Goal: Task Accomplishment & Management: Manage account settings

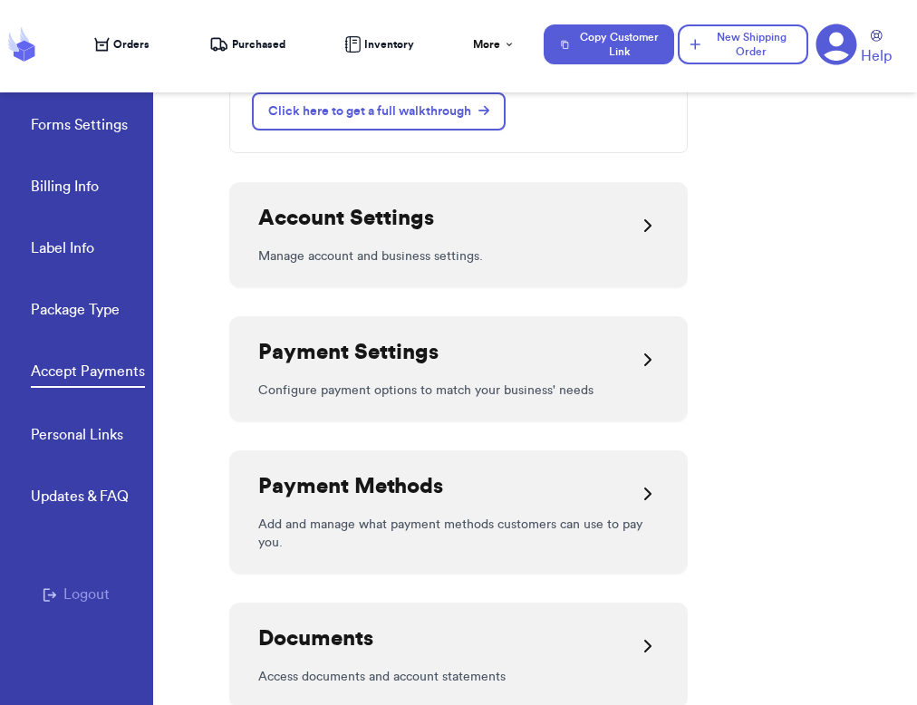
scroll to position [269, 0]
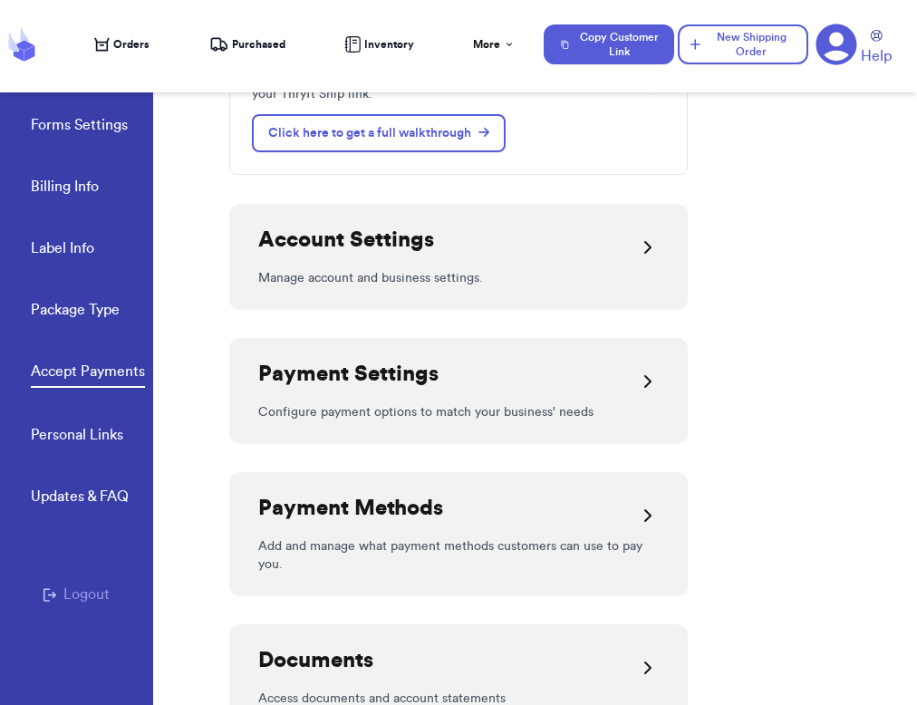
click at [83, 134] on link "Forms Settings" at bounding box center [79, 126] width 97 height 25
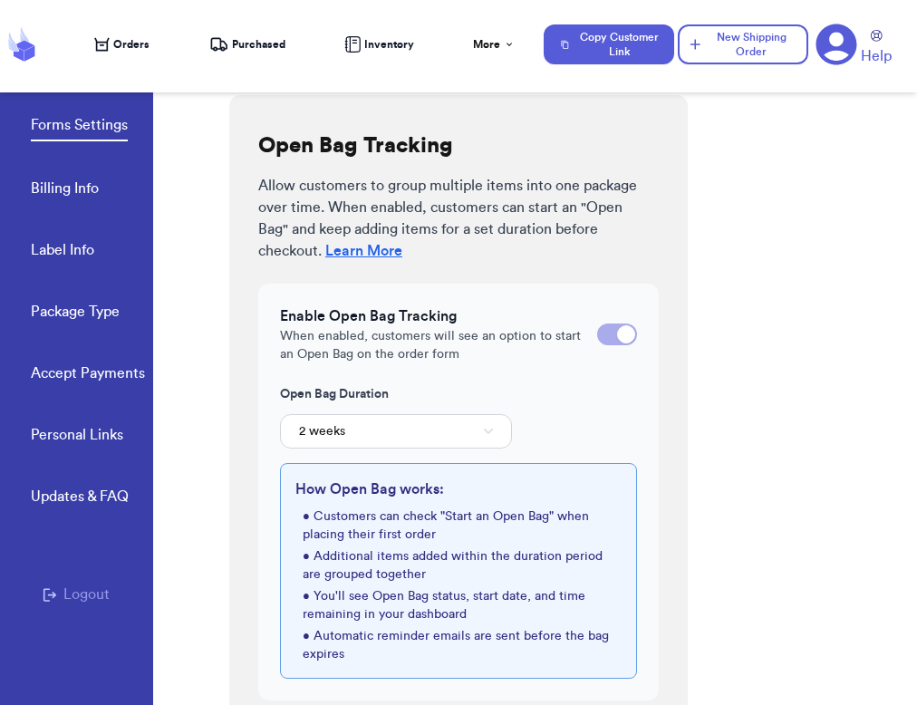
scroll to position [681, 0]
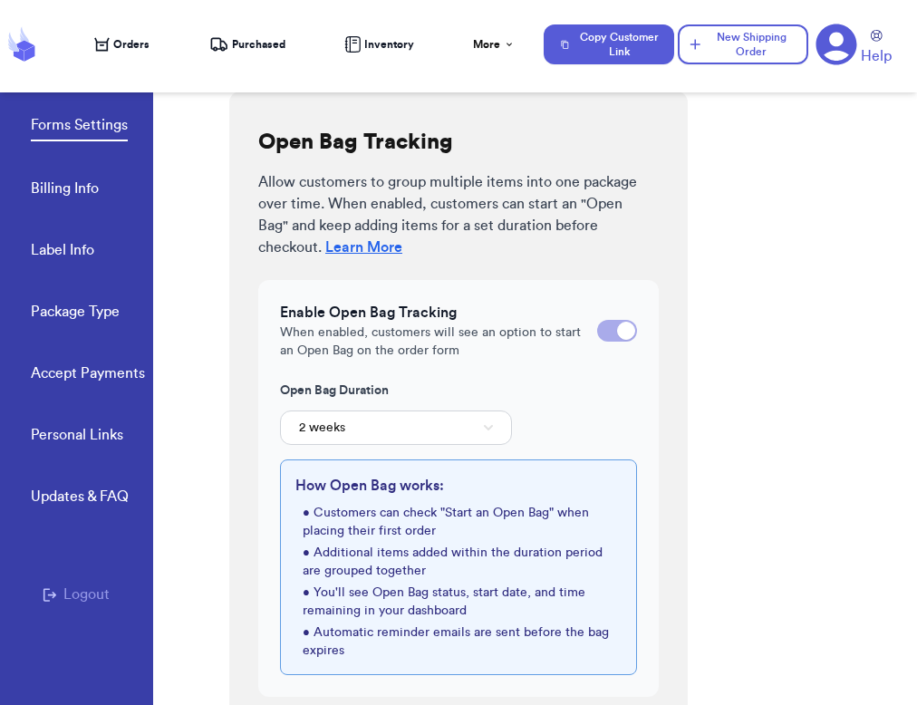
click at [610, 337] on div at bounding box center [617, 331] width 40 height 22
click at [597, 332] on input "checkbox" at bounding box center [596, 331] width 1 height 1
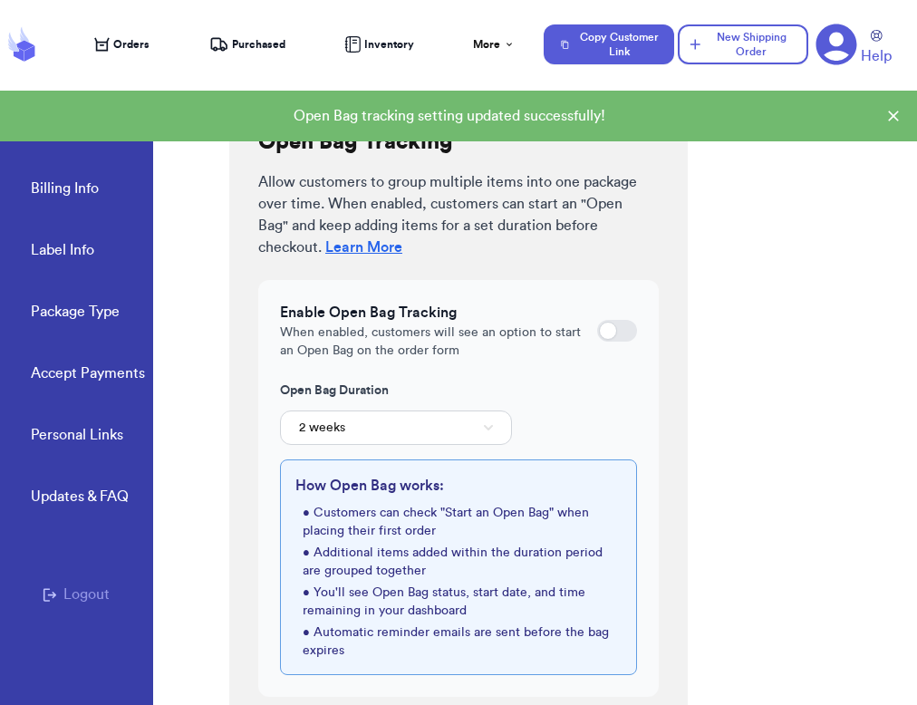
click at [610, 337] on div at bounding box center [608, 331] width 18 height 18
click at [597, 332] on input "checkbox" at bounding box center [596, 331] width 1 height 1
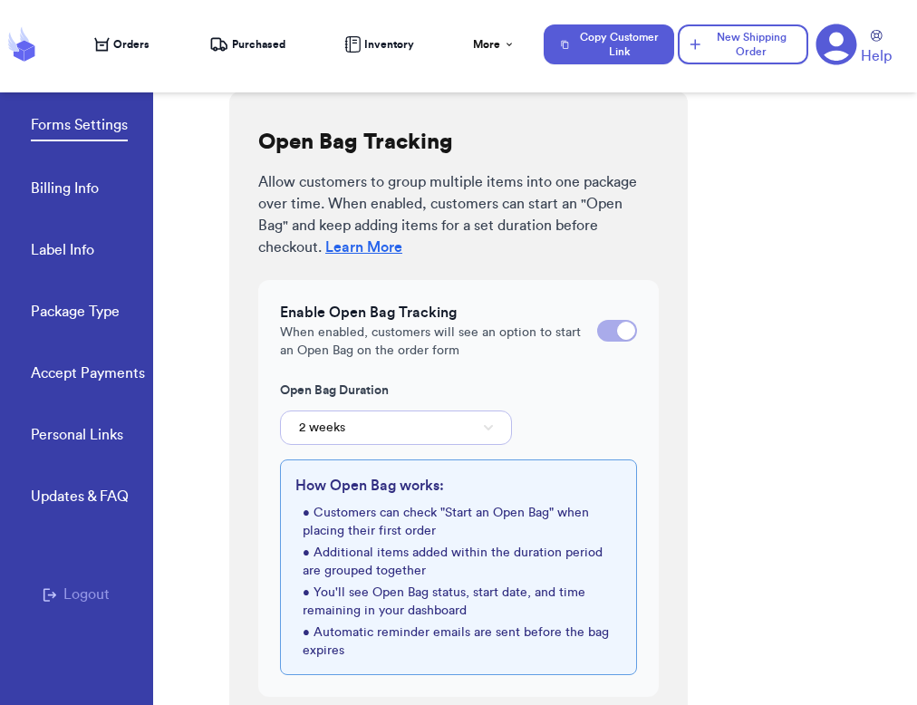
click at [437, 423] on button "2 weeks" at bounding box center [396, 428] width 232 height 34
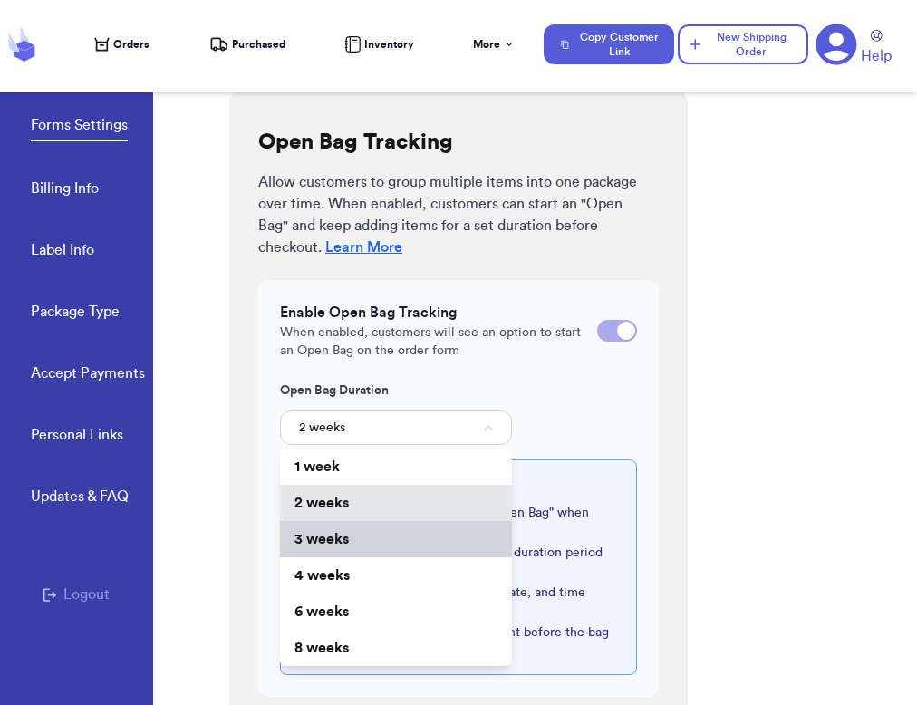
click at [396, 549] on li "3 weeks" at bounding box center [396, 539] width 232 height 36
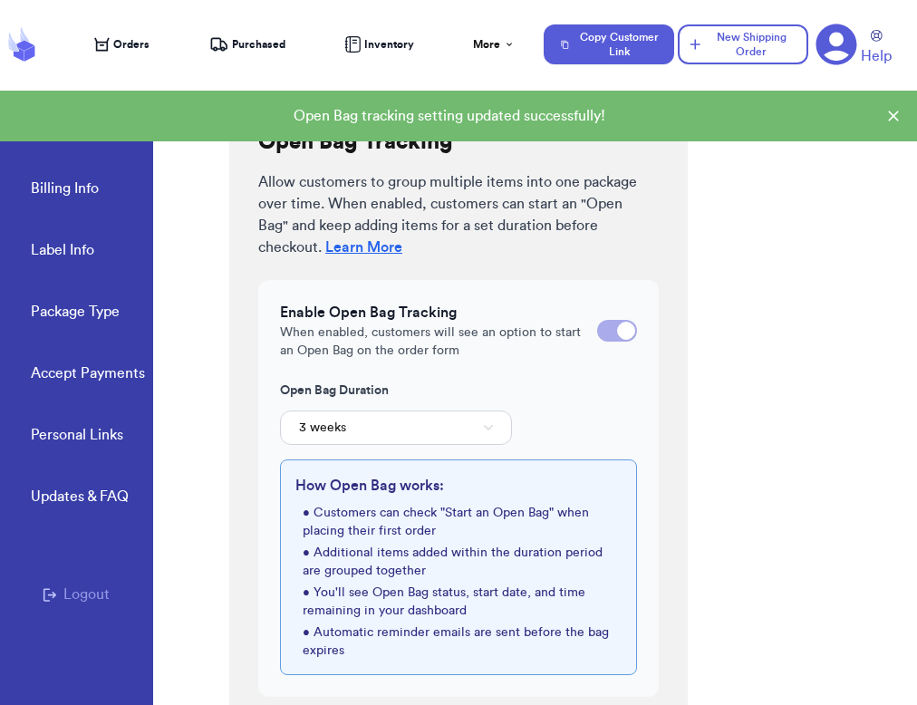
click at [616, 335] on div at bounding box center [617, 331] width 40 height 22
click at [597, 332] on input "checkbox" at bounding box center [596, 331] width 1 height 1
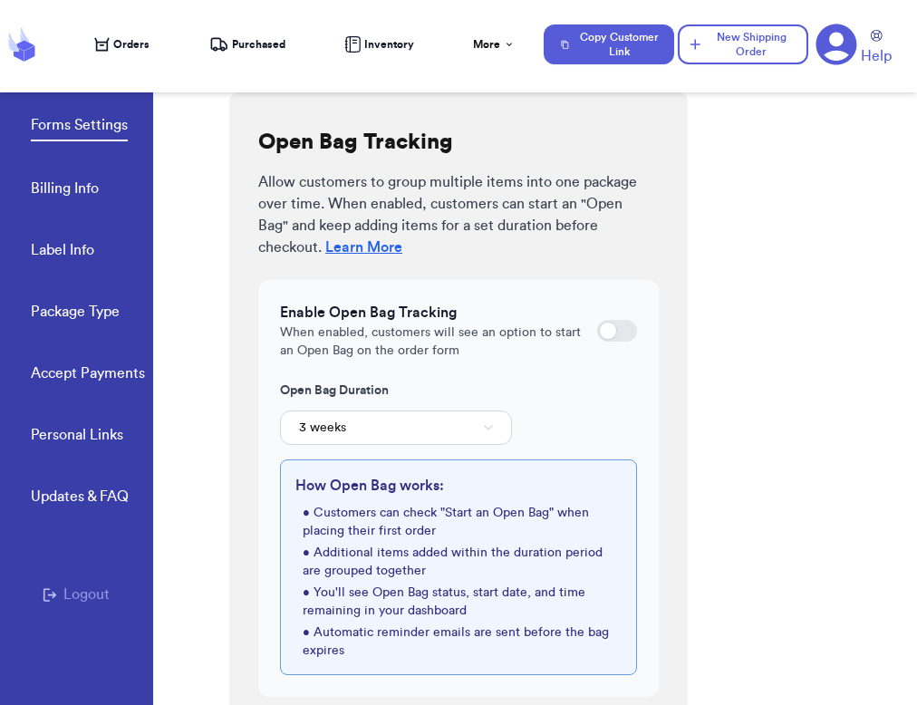
click at [623, 340] on div at bounding box center [617, 331] width 40 height 22
click at [597, 332] on input "checkbox" at bounding box center [596, 331] width 1 height 1
checkbox input "true"
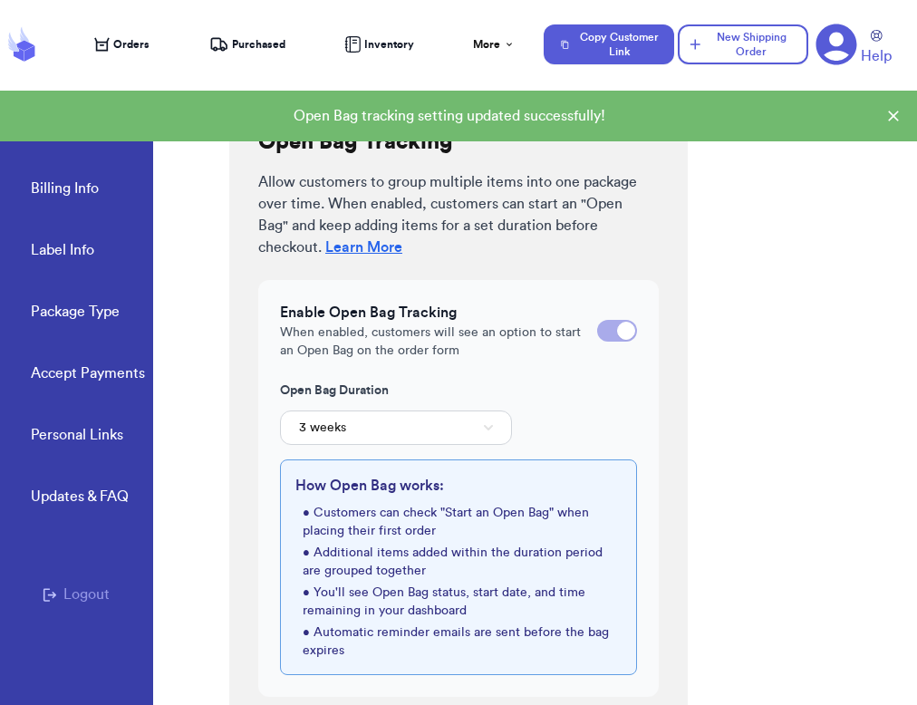
click at [667, 424] on div "Open Bag Tracking Allow customers to group multiple items into one package over…" at bounding box center [458, 413] width 459 height 642
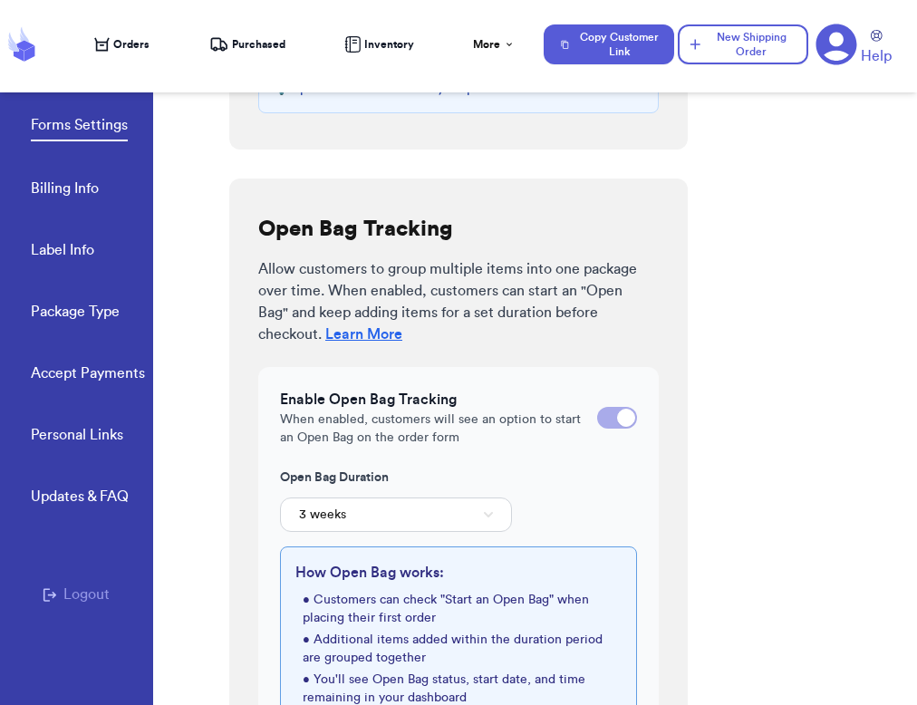
scroll to position [630, 0]
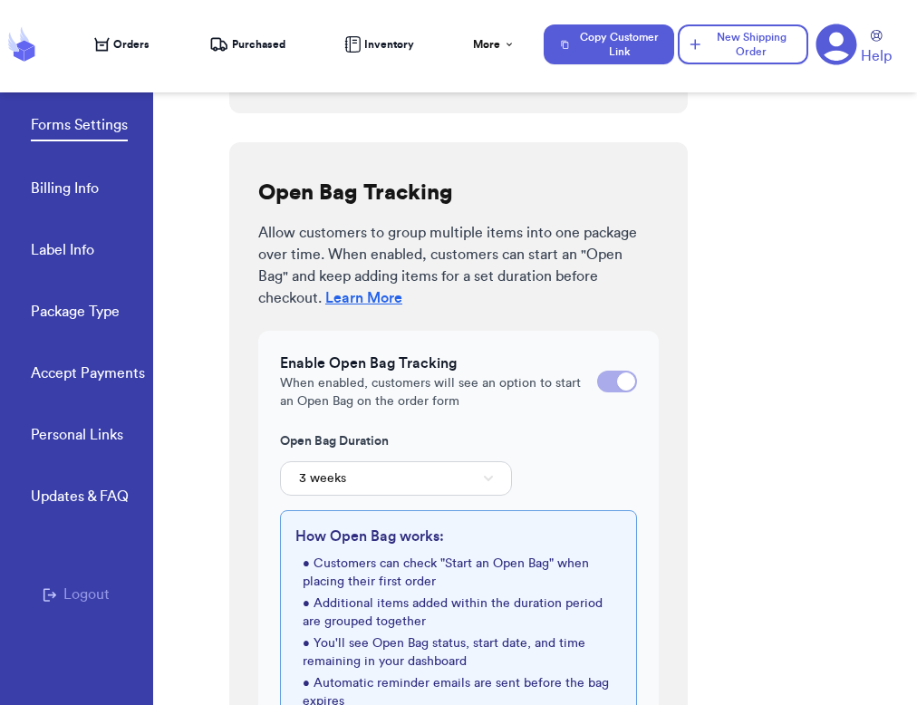
click at [626, 385] on div at bounding box center [626, 382] width 18 height 18
click at [597, 383] on input "checkbox" at bounding box center [596, 382] width 1 height 1
checkbox input "false"
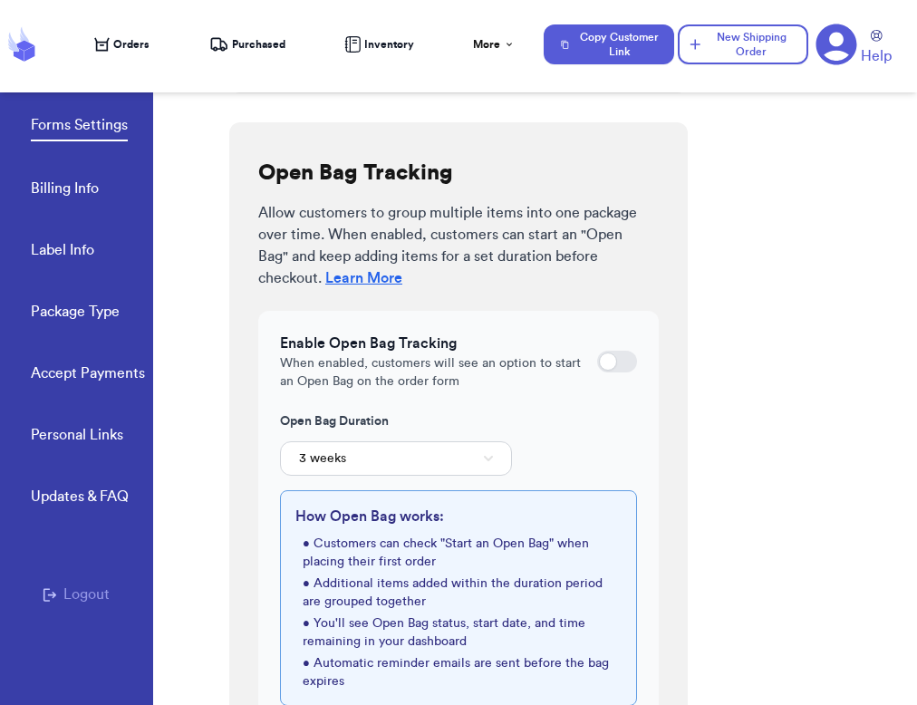
scroll to position [673, 0]
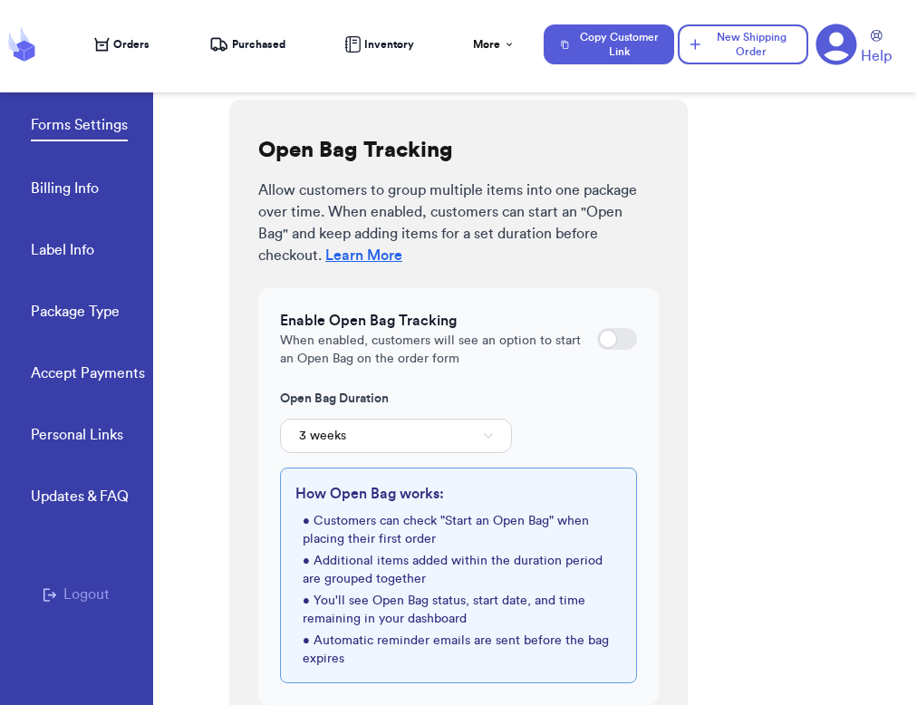
click at [625, 334] on div at bounding box center [617, 339] width 40 height 22
click at [597, 339] on input "checkbox" at bounding box center [596, 339] width 1 height 1
click at [630, 455] on div "Enable Open Bag Tracking When enabled, customers will see an option to start an…" at bounding box center [458, 496] width 401 height 417
click at [615, 334] on div at bounding box center [617, 339] width 40 height 22
click at [597, 339] on input "checkbox" at bounding box center [596, 339] width 1 height 1
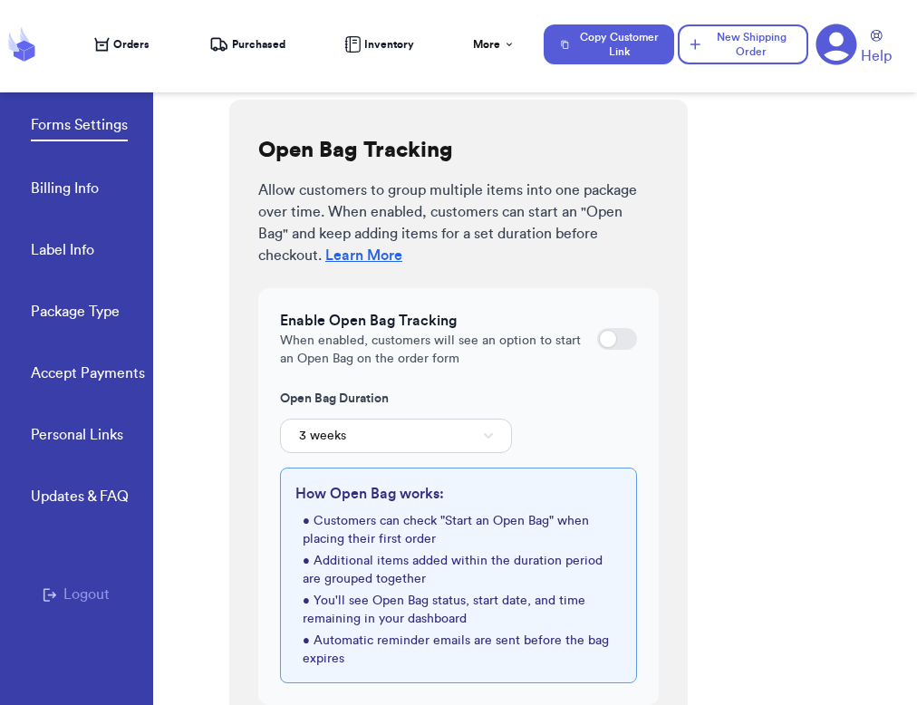
click at [615, 334] on div at bounding box center [608, 339] width 18 height 18
click at [597, 339] on input "checkbox" at bounding box center [596, 339] width 1 height 1
click at [621, 348] on div at bounding box center [617, 339] width 40 height 22
click at [597, 340] on input "checkbox" at bounding box center [596, 339] width 1 height 1
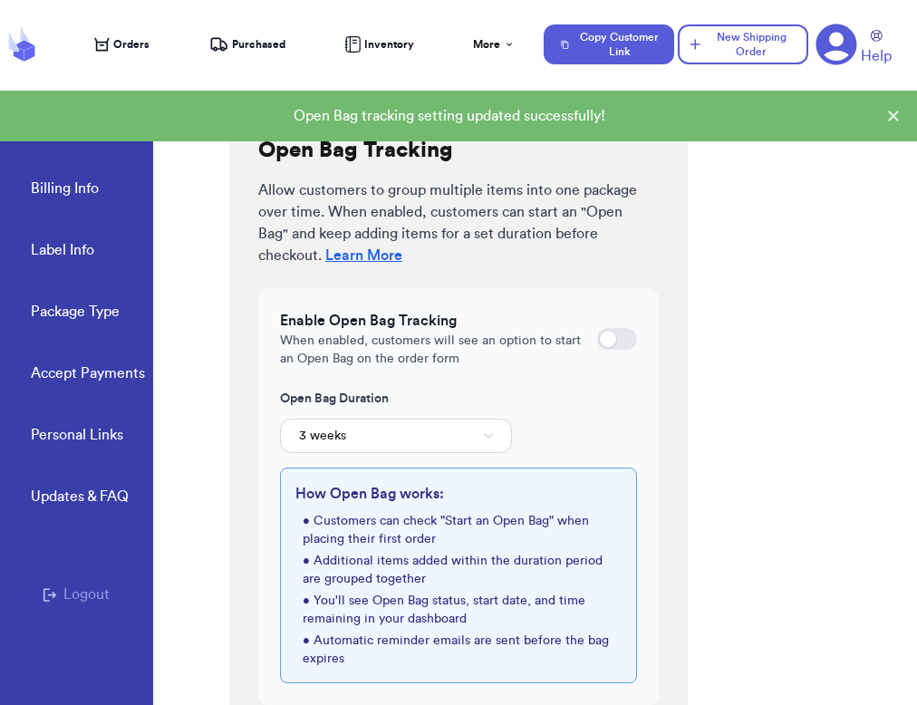
click at [621, 348] on div at bounding box center [617, 339] width 40 height 22
click at [597, 340] on input "checkbox" at bounding box center [596, 339] width 1 height 1
click at [621, 348] on div at bounding box center [617, 339] width 40 height 22
click at [597, 340] on input "checkbox" at bounding box center [596, 339] width 1 height 1
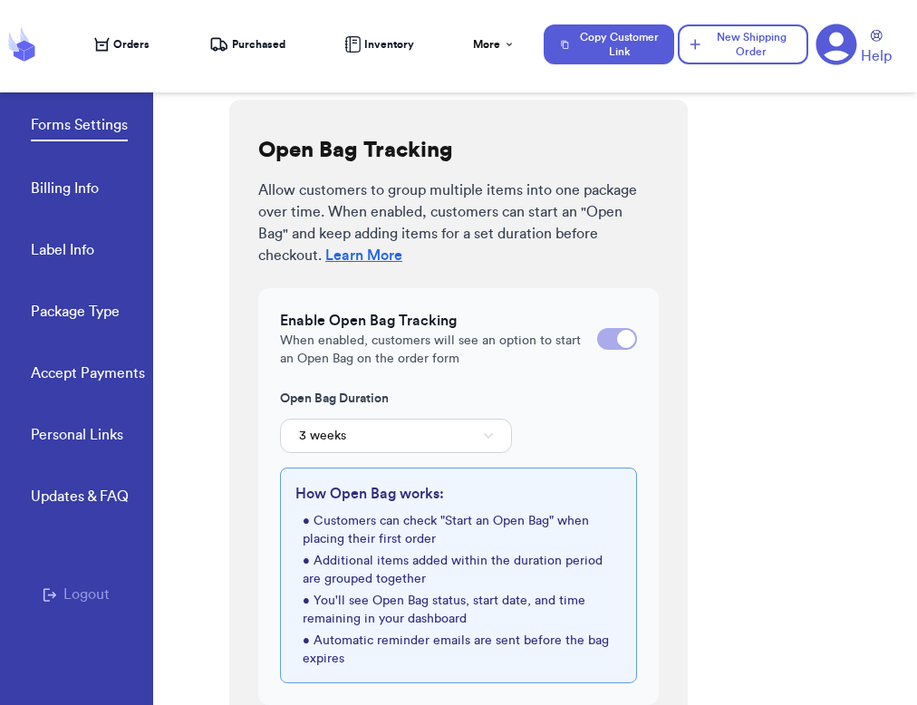
checkbox input "false"
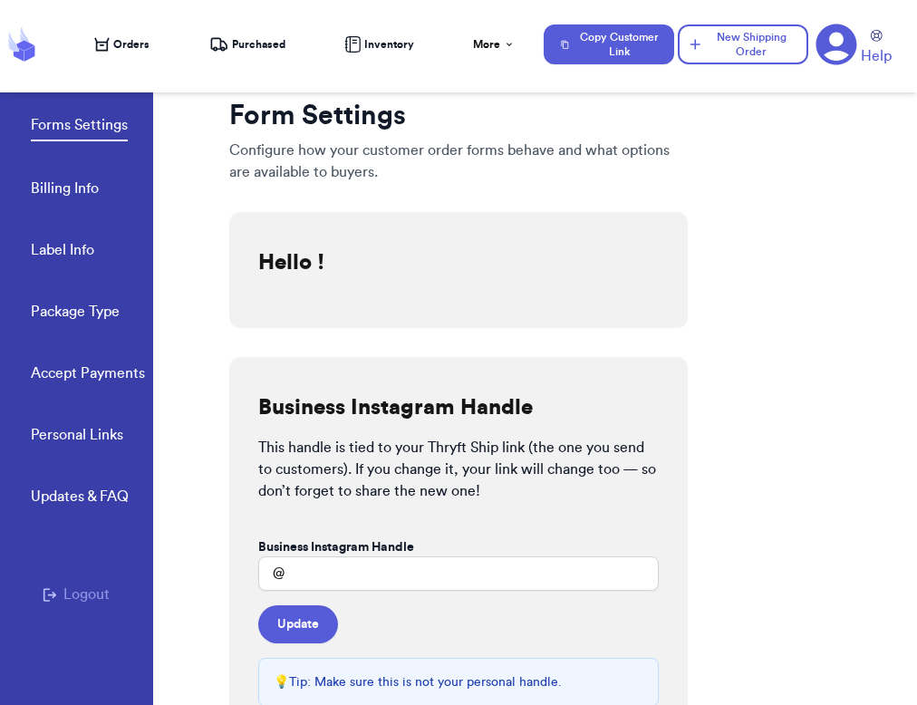
type input "rossy"
